Goal: Task Accomplishment & Management: Use online tool/utility

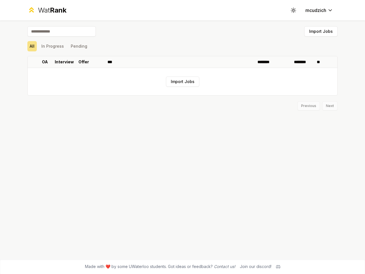
click at [294, 10] on icon at bounding box center [293, 9] width 5 height 5
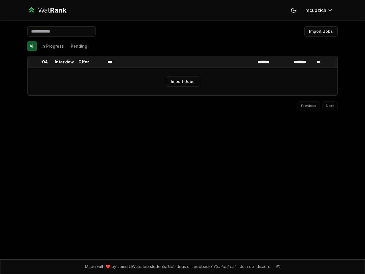
click at [321, 31] on button "Import Jobs" at bounding box center [320, 31] width 33 height 10
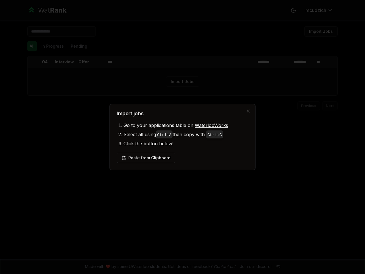
click at [32, 46] on div at bounding box center [182, 137] width 365 height 274
click at [52, 46] on div at bounding box center [182, 137] width 365 height 274
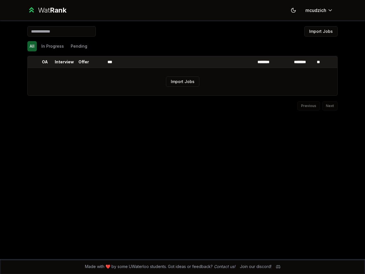
click at [79, 46] on button "Pending" at bounding box center [78, 46] width 21 height 10
click at [32, 62] on th at bounding box center [32, 61] width 9 height 11
click at [45, 62] on p "OA" at bounding box center [45, 62] width 6 height 6
click at [64, 62] on p "Interview" at bounding box center [64, 62] width 19 height 6
click at [84, 62] on p "Offer" at bounding box center [83, 62] width 11 height 6
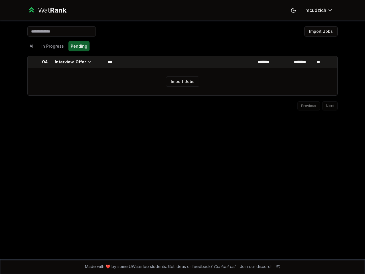
click at [98, 62] on th at bounding box center [99, 61] width 14 height 11
